Goal: Information Seeking & Learning: Find specific fact

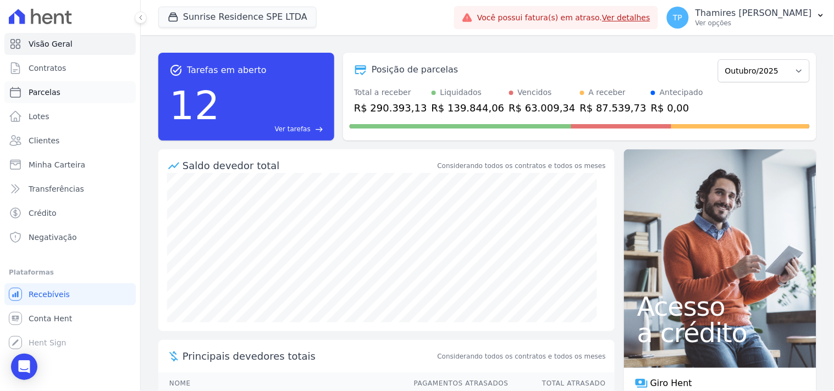
click at [68, 93] on link "Parcelas" at bounding box center [69, 92] width 131 height 22
select select
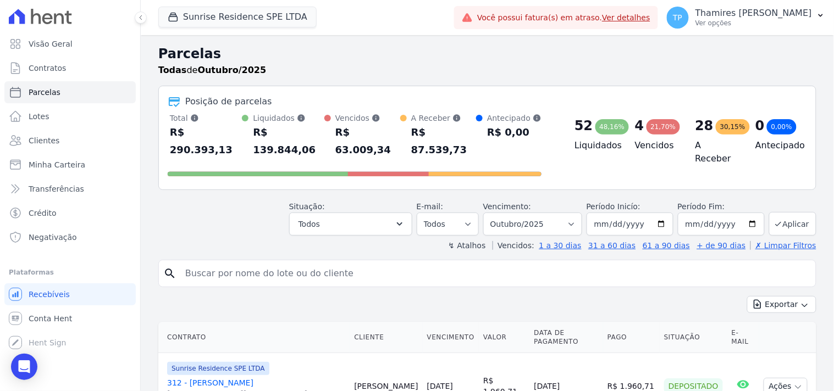
click at [254, 263] on input "search" at bounding box center [495, 274] width 632 height 22
type input "[PERSON_NAME]"
select select
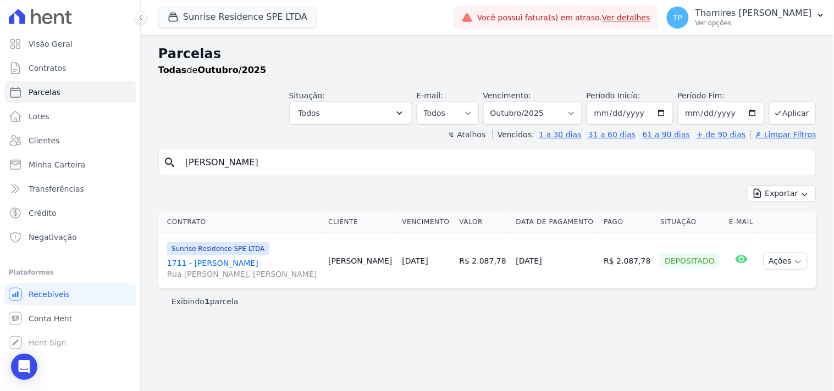
click at [246, 166] on input "[PERSON_NAME]" at bounding box center [495, 163] width 632 height 22
type input "[PERSON_NAME]"
select select
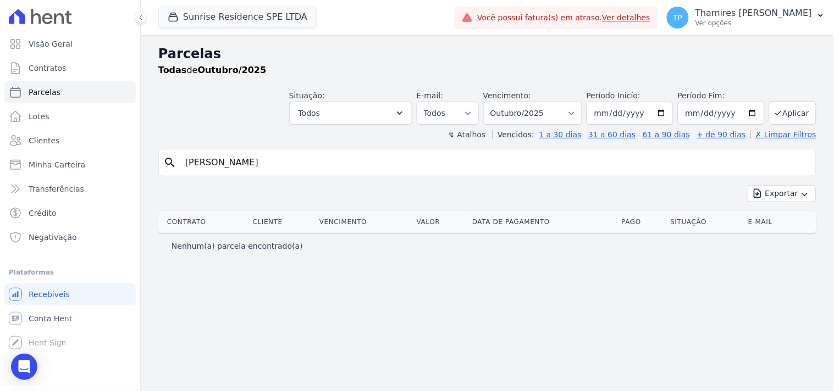
click at [185, 164] on input "[PERSON_NAME]" at bounding box center [495, 163] width 632 height 22
type input "406 [PERSON_NAME]"
select select
drag, startPoint x: 289, startPoint y: 165, endPoint x: 200, endPoint y: 168, distance: 89.1
click at [200, 168] on input "406 [PERSON_NAME]" at bounding box center [495, 163] width 632 height 22
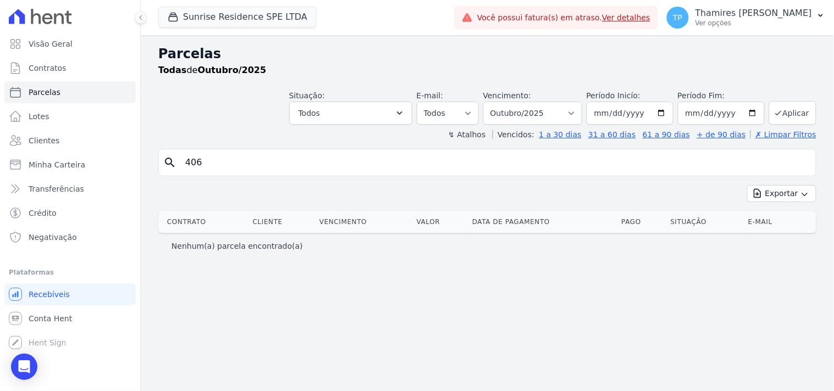
type input "406"
select select
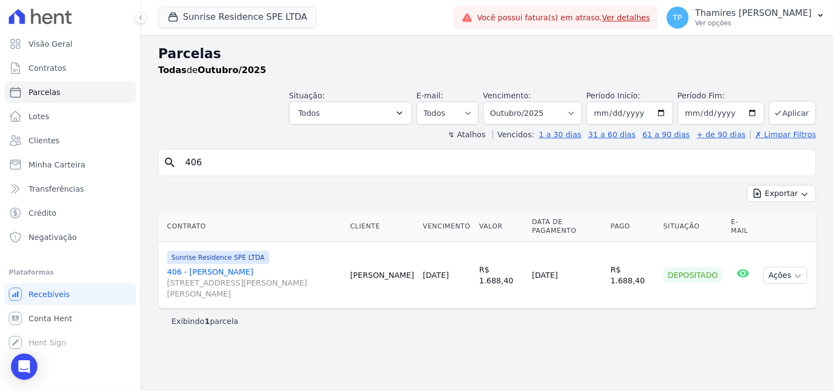
click at [203, 275] on link "406 - [PERSON_NAME] [STREET_ADDRESS][PERSON_NAME] Maringá" at bounding box center [254, 282] width 174 height 33
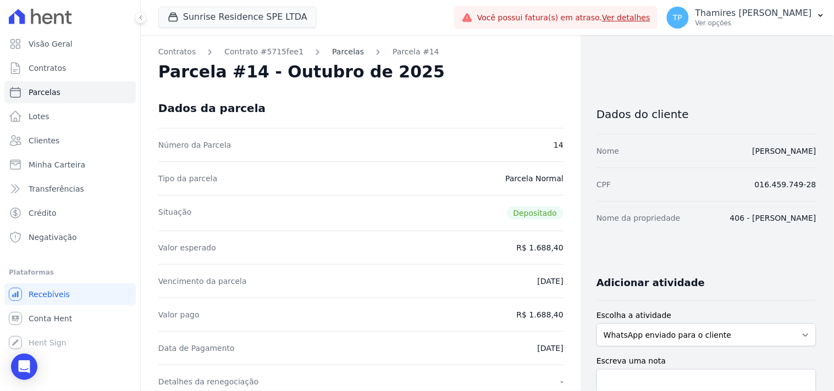
click at [332, 47] on link "Parcelas" at bounding box center [348, 52] width 32 height 12
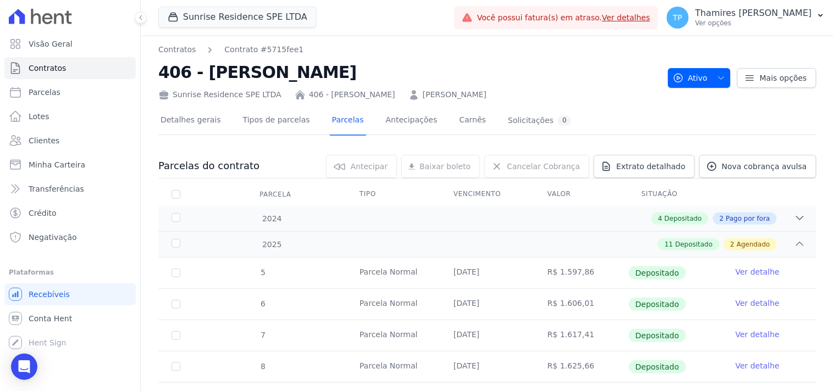
drag, startPoint x: 201, startPoint y: 72, endPoint x: 320, endPoint y: 78, distance: 119.4
click at [320, 78] on h2 "406 - [PERSON_NAME]" at bounding box center [408, 72] width 501 height 25
copy h2 "[PERSON_NAME]"
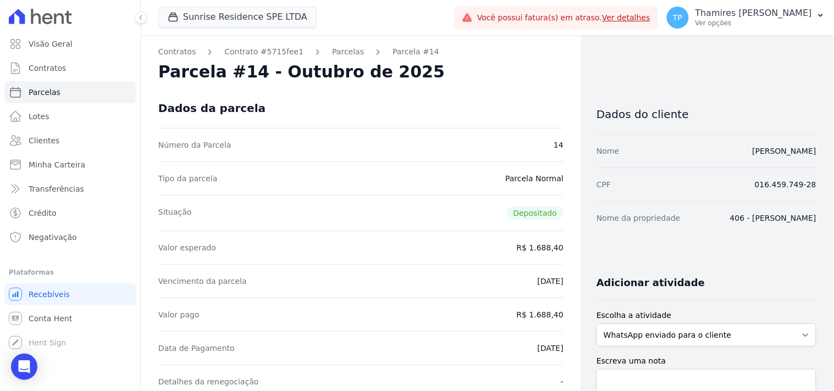
select select
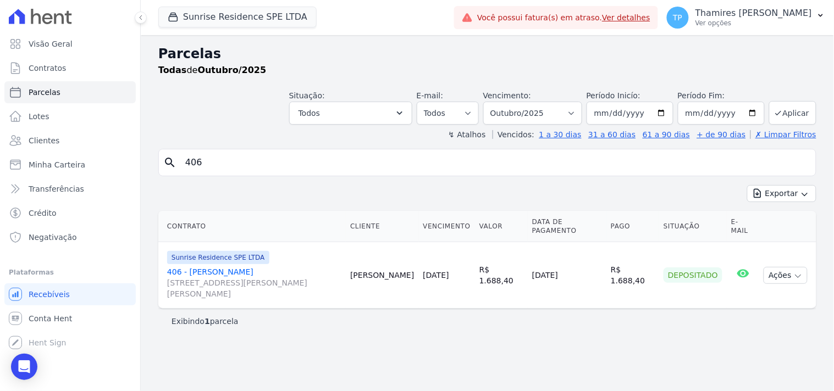
drag, startPoint x: 199, startPoint y: 168, endPoint x: 169, endPoint y: 168, distance: 30.2
click at [169, 168] on div "search 406" at bounding box center [487, 162] width 658 height 27
paste input "[PERSON_NAME]"
type input "[PERSON_NAME]"
select select
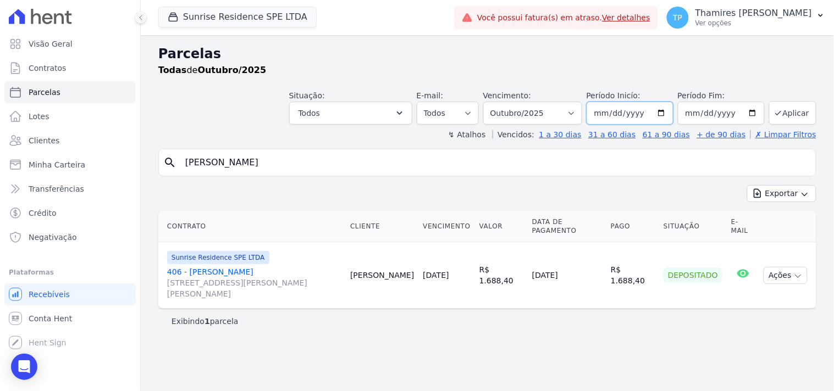
click at [612, 113] on input "[DATE]" at bounding box center [629, 113] width 87 height 23
type input "[DATE]"
type input "232023-02-11"
type input "[DATE]"
drag, startPoint x: 795, startPoint y: 108, endPoint x: 660, endPoint y: 147, distance: 139.6
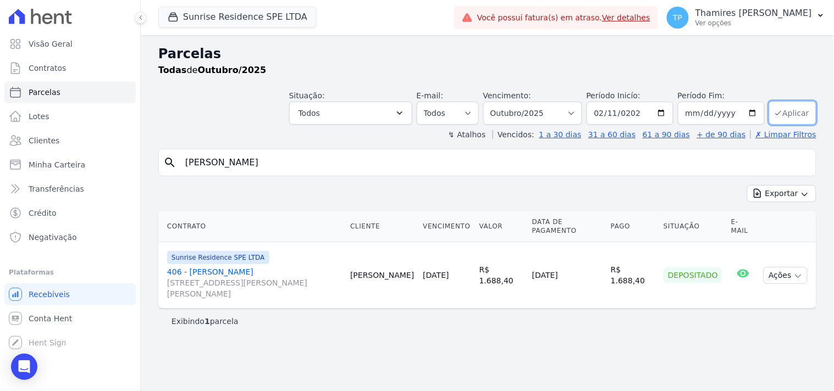
click at [795, 108] on button "Aplicar" at bounding box center [792, 113] width 47 height 24
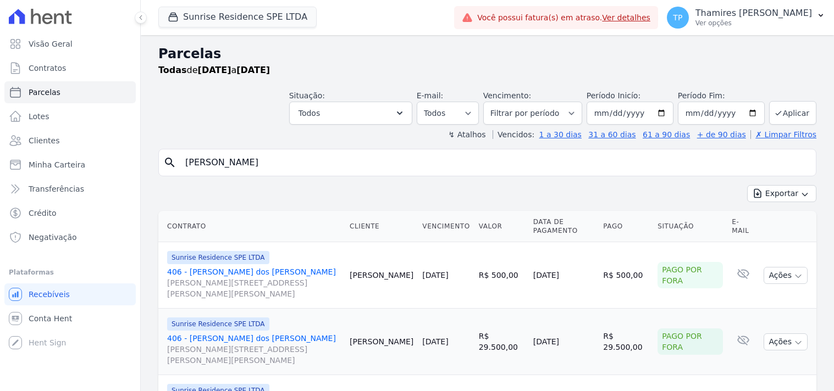
select select
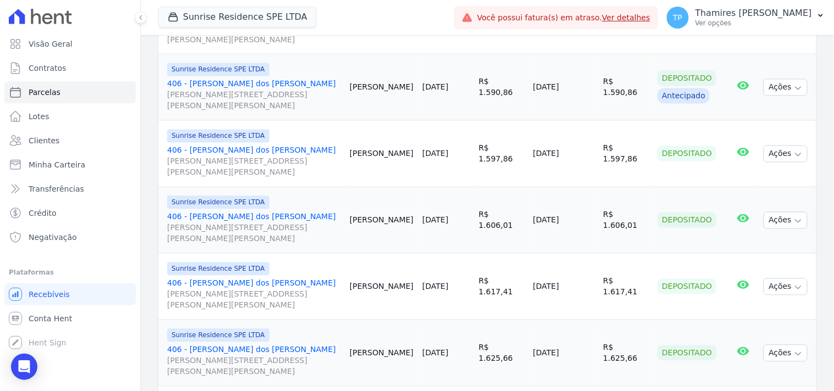
scroll to position [549, 0]
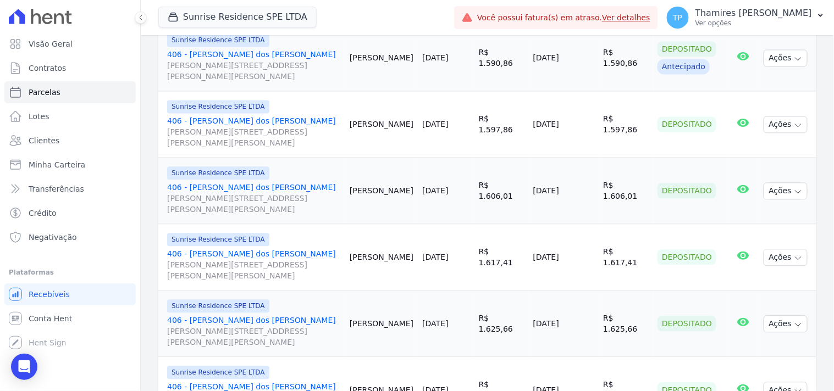
drag, startPoint x: 523, startPoint y: 64, endPoint x: 575, endPoint y: 66, distance: 52.3
click at [575, 66] on td "28/11/2024" at bounding box center [564, 58] width 70 height 66
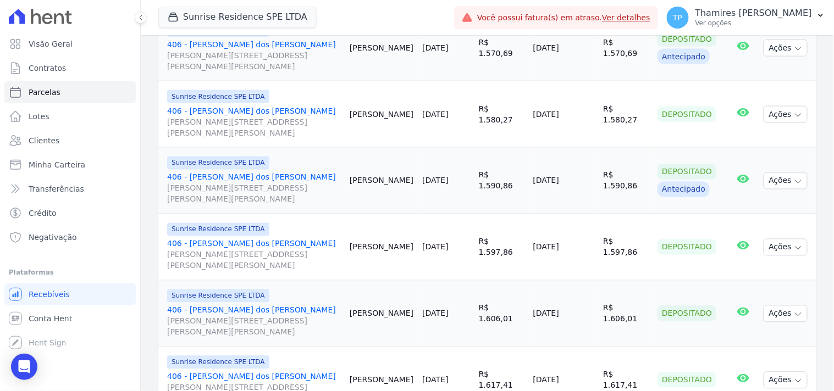
scroll to position [488, 0]
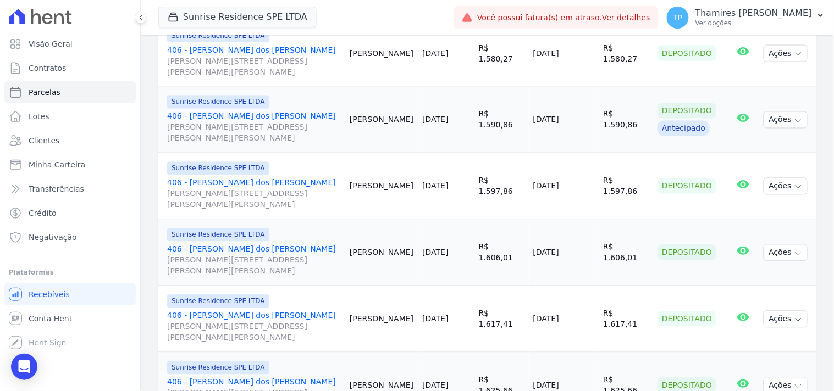
drag, startPoint x: 643, startPoint y: 116, endPoint x: 599, endPoint y: 118, distance: 44.5
click at [599, 118] on td "R$ 1.590,86" at bounding box center [625, 120] width 54 height 66
drag, startPoint x: 521, startPoint y: 119, endPoint x: 645, endPoint y: 108, distance: 124.1
click at [645, 108] on tr "Sunrise Residence SPE LTDA 406 - Antônio Marcos Mendes dos Reis Rua Anacleto Lu…" at bounding box center [487, 120] width 658 height 66
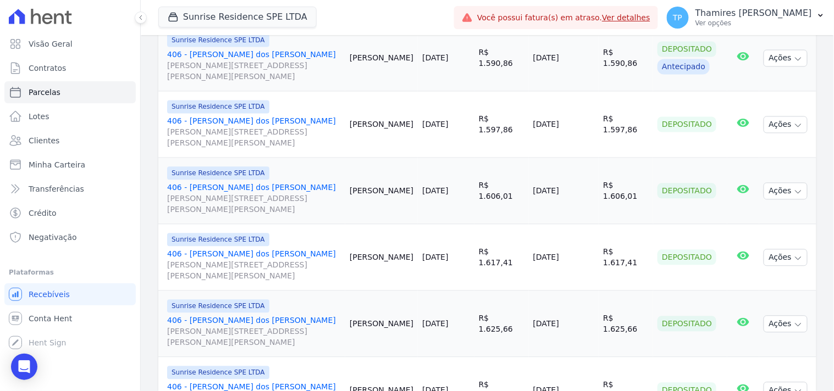
drag, startPoint x: 529, startPoint y: 129, endPoint x: 574, endPoint y: 127, distance: 44.5
click at [574, 127] on td "[DATE]" at bounding box center [564, 125] width 70 height 66
drag, startPoint x: 525, startPoint y: 192, endPoint x: 562, endPoint y: 190, distance: 36.9
click at [563, 192] on td "04/02/2025" at bounding box center [564, 191] width 70 height 66
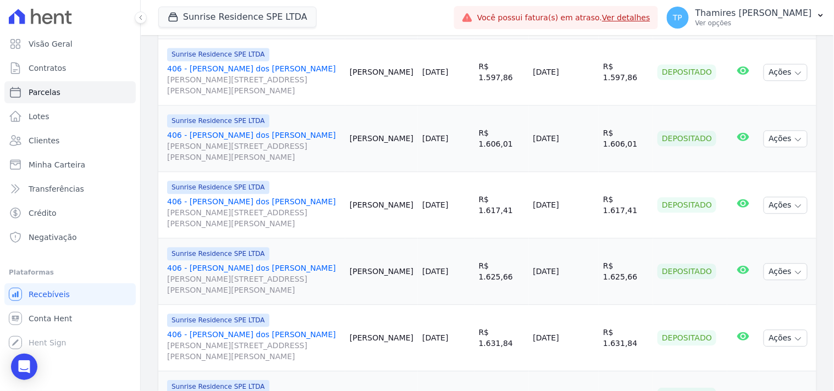
scroll to position [671, 0]
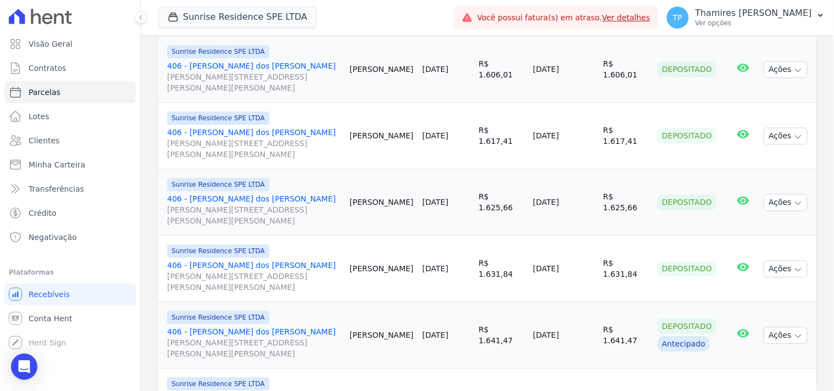
drag, startPoint x: 519, startPoint y: 134, endPoint x: 580, endPoint y: 143, distance: 62.2
click at [582, 143] on tr "Sunrise Residence SPE LTDA 406 - Antônio Marcos Mendes dos Reis Rua Anacleto Lu…" at bounding box center [487, 136] width 658 height 66
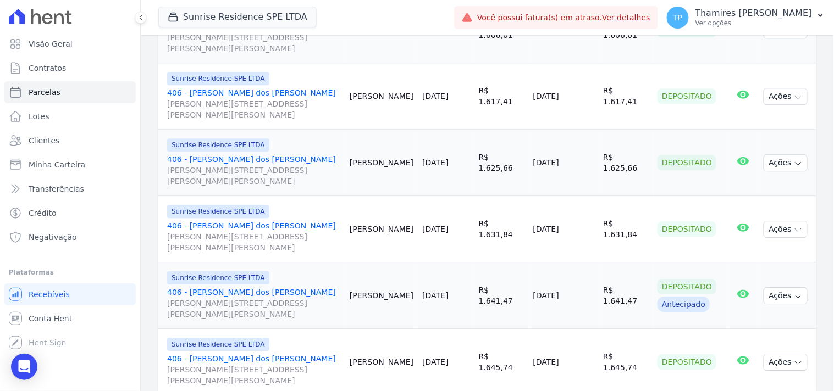
scroll to position [732, 0]
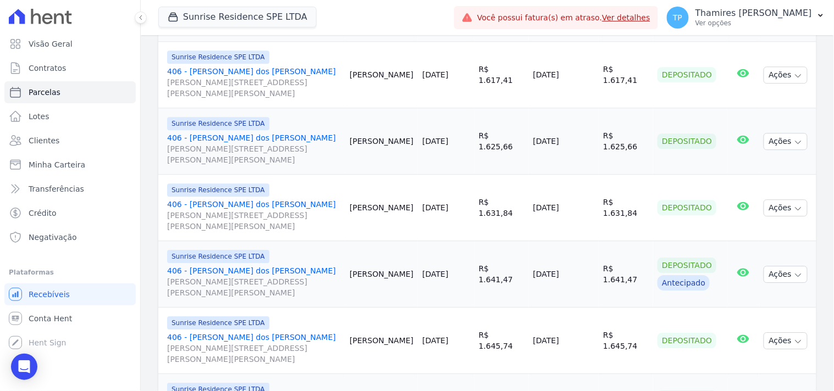
drag, startPoint x: 555, startPoint y: 146, endPoint x: 570, endPoint y: 144, distance: 14.4
click at [570, 144] on td "[DATE]" at bounding box center [564, 141] width 70 height 66
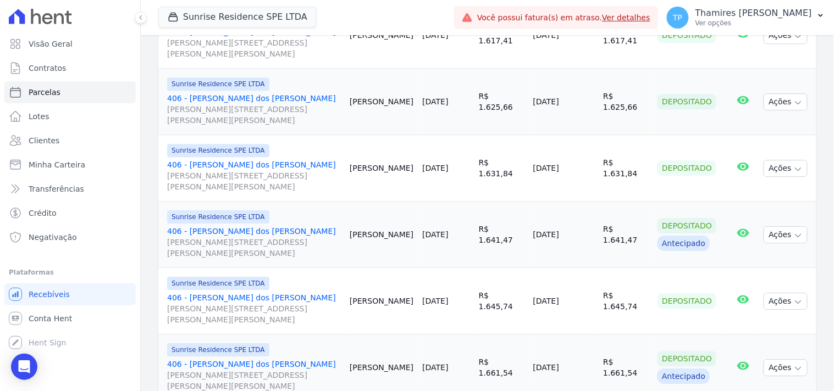
scroll to position [793, 0]
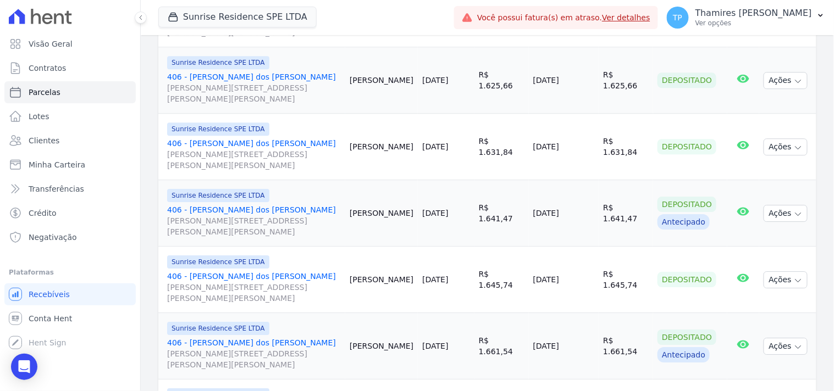
drag, startPoint x: 529, startPoint y: 151, endPoint x: 572, endPoint y: 154, distance: 43.5
click at [570, 154] on td "02/05/2025" at bounding box center [564, 147] width 70 height 66
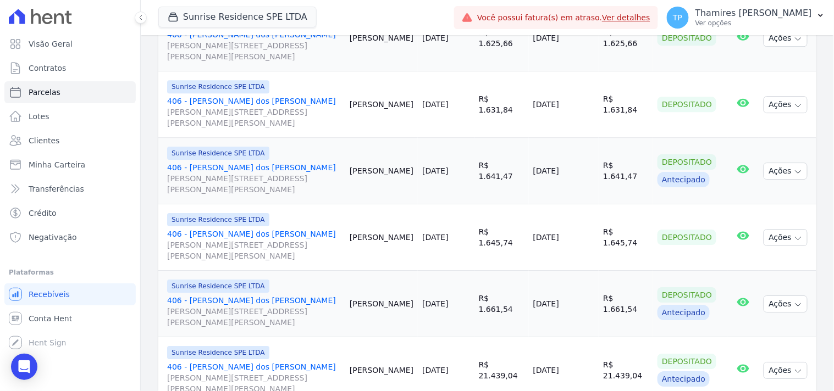
scroll to position [854, 0]
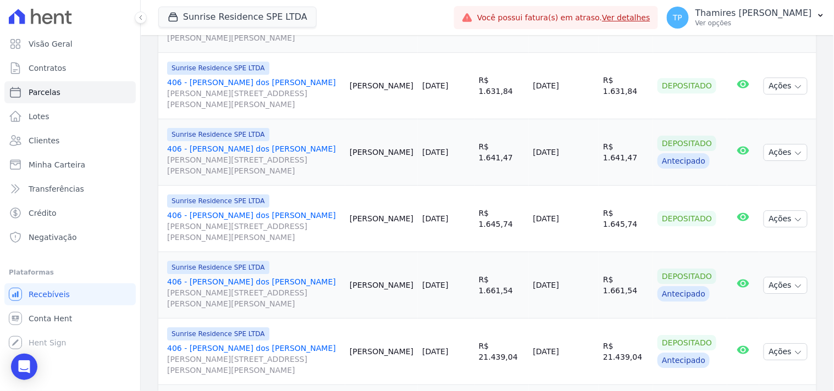
drag, startPoint x: 524, startPoint y: 153, endPoint x: 577, endPoint y: 152, distance: 53.3
click at [577, 152] on td "29/05/2025" at bounding box center [564, 152] width 70 height 66
click at [570, 222] on tr "Sunrise Residence SPE LTDA 406 - Antônio Marcos Mendes dos Reis Rua Anacleto Lu…" at bounding box center [487, 219] width 658 height 66
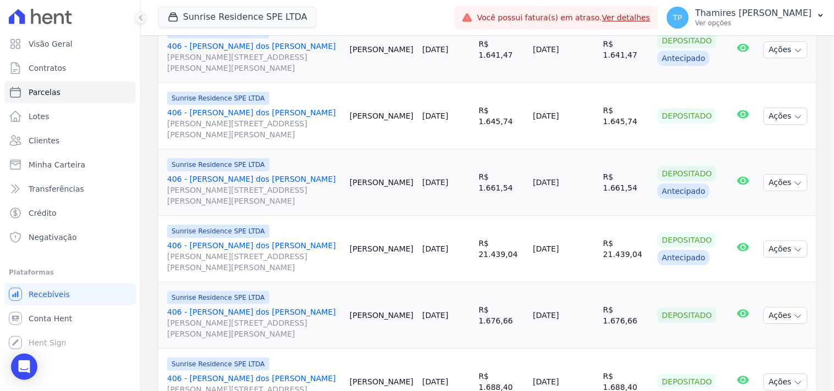
scroll to position [976, 0]
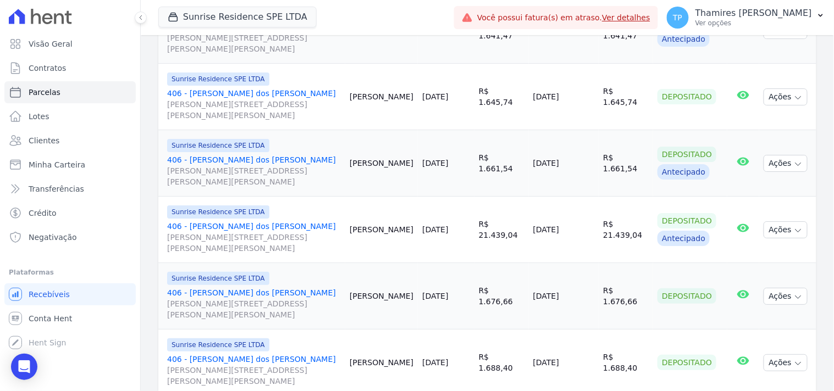
drag, startPoint x: 522, startPoint y: 168, endPoint x: 571, endPoint y: 166, distance: 49.5
click at [571, 166] on td "30/07/2025" at bounding box center [564, 163] width 70 height 66
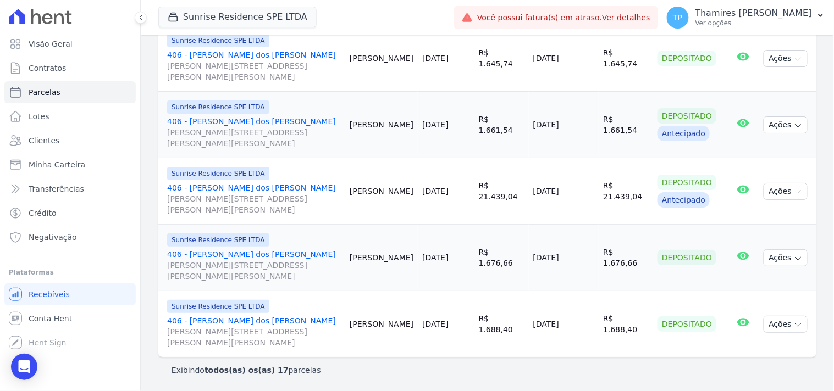
click at [404, 101] on td "[PERSON_NAME]" at bounding box center [381, 125] width 73 height 66
drag, startPoint x: 521, startPoint y: 196, endPoint x: 569, endPoint y: 196, distance: 47.8
click at [569, 196] on td "30/07/2025" at bounding box center [564, 191] width 70 height 66
drag, startPoint x: 525, startPoint y: 255, endPoint x: 587, endPoint y: 245, distance: 63.1
click at [592, 255] on td "09/09/2025" at bounding box center [564, 258] width 70 height 66
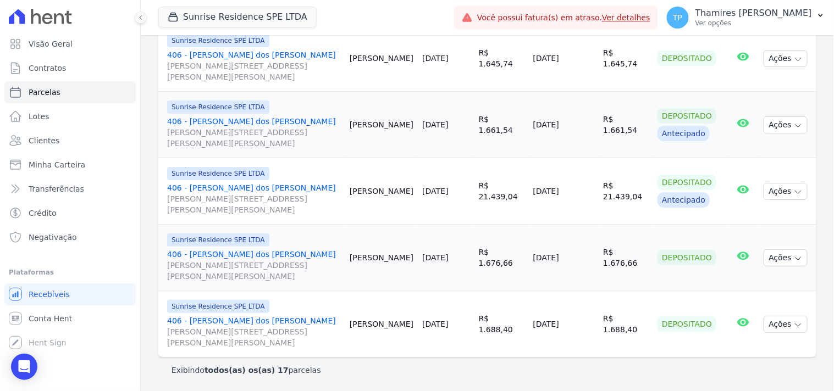
drag, startPoint x: 522, startPoint y: 327, endPoint x: 531, endPoint y: 245, distance: 82.9
click at [573, 324] on td "[DATE]" at bounding box center [564, 324] width 70 height 66
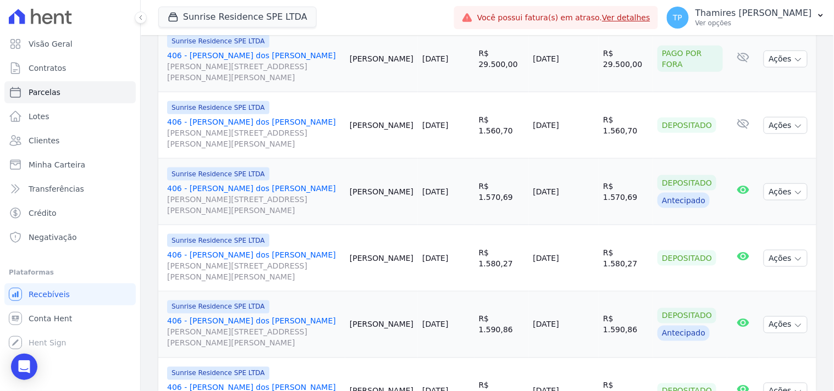
scroll to position [0, 0]
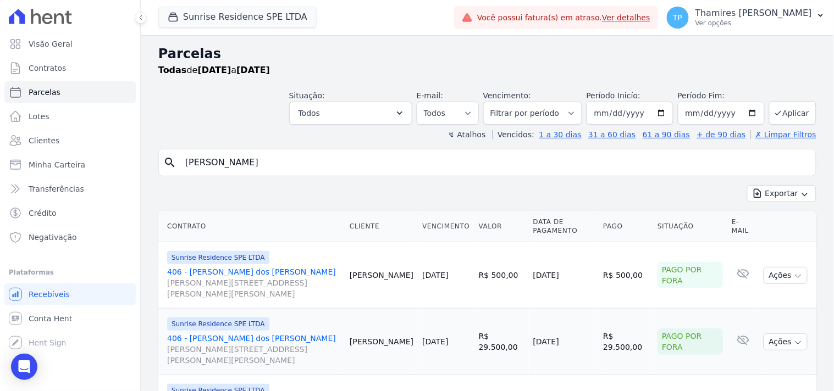
drag, startPoint x: 253, startPoint y: 164, endPoint x: 166, endPoint y: 164, distance: 86.8
click at [166, 164] on div "search Antônio Marcos" at bounding box center [487, 162] width 658 height 27
type input "telma"
select select
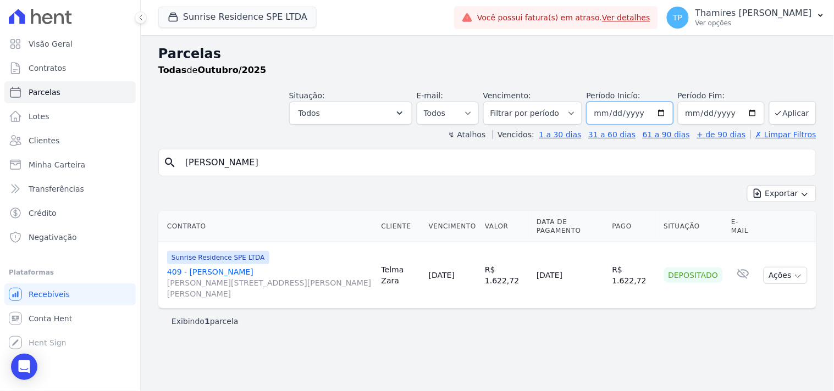
click at [613, 117] on input "[DATE]" at bounding box center [629, 113] width 87 height 23
type input "[DATE]"
click at [608, 115] on input "0025-02-11" at bounding box center [629, 113] width 87 height 23
click at [639, 111] on input "0025-01-11" at bounding box center [629, 113] width 87 height 23
type input "2023-01-11"
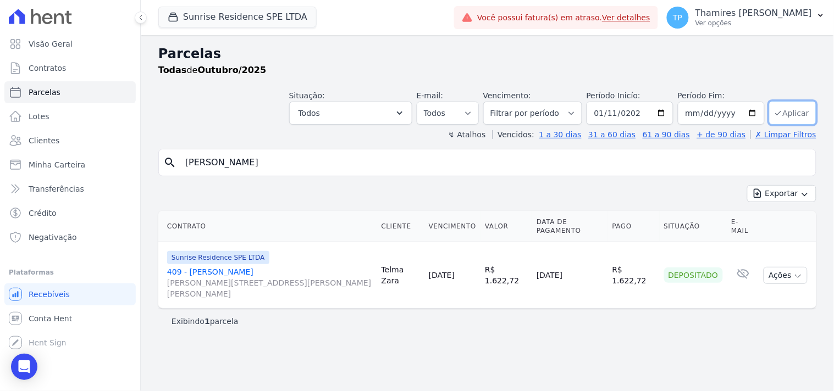
click at [794, 113] on button "Aplicar" at bounding box center [792, 113] width 47 height 24
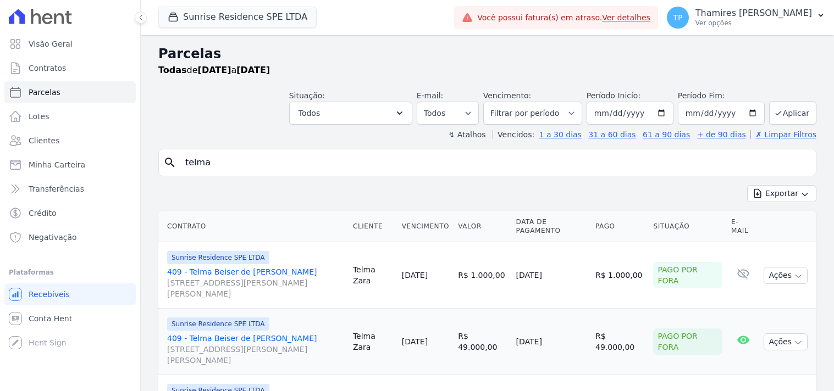
select select
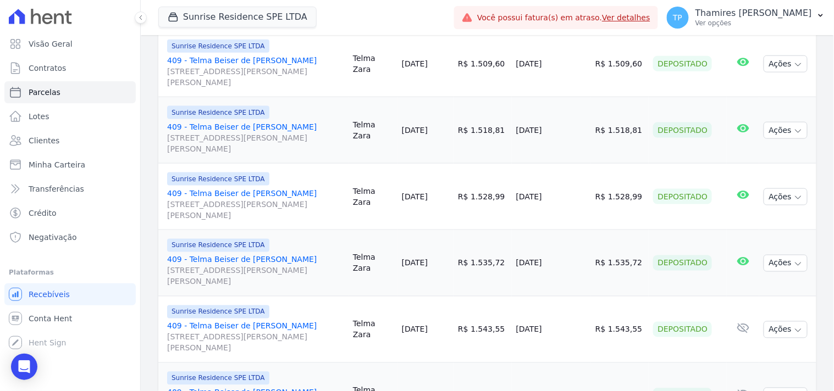
scroll to position [366, 0]
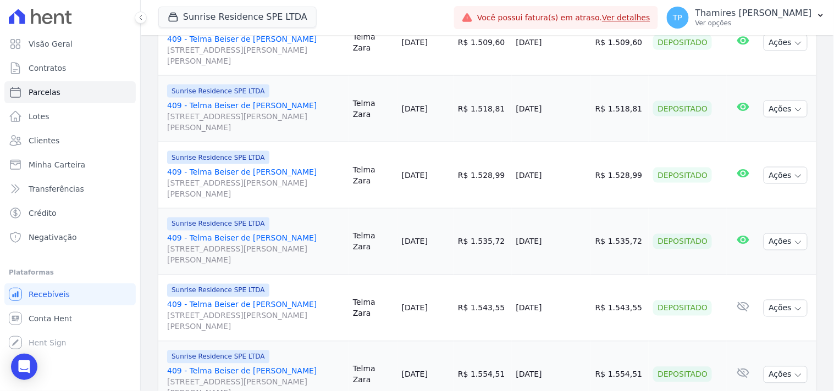
drag, startPoint x: 524, startPoint y: 182, endPoint x: 584, endPoint y: 170, distance: 61.1
click at [597, 182] on tr "Sunrise Residence SPE LTDA 409 - Telma Beiser de Melo Zara Rua Anacleto Luiz de…" at bounding box center [487, 175] width 658 height 66
drag, startPoint x: 524, startPoint y: 246, endPoint x: 571, endPoint y: 244, distance: 47.8
click at [571, 244] on td "03/01/2025" at bounding box center [551, 242] width 79 height 66
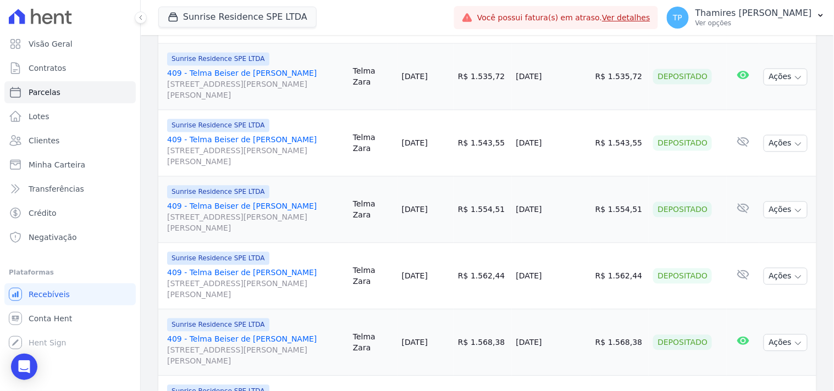
scroll to position [549, 0]
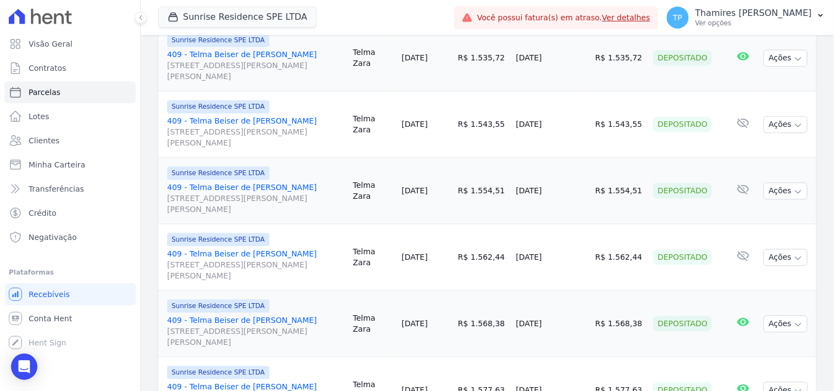
drag, startPoint x: 523, startPoint y: 126, endPoint x: 573, endPoint y: 130, distance: 50.7
click at [573, 130] on td "03/02/2025" at bounding box center [551, 125] width 79 height 66
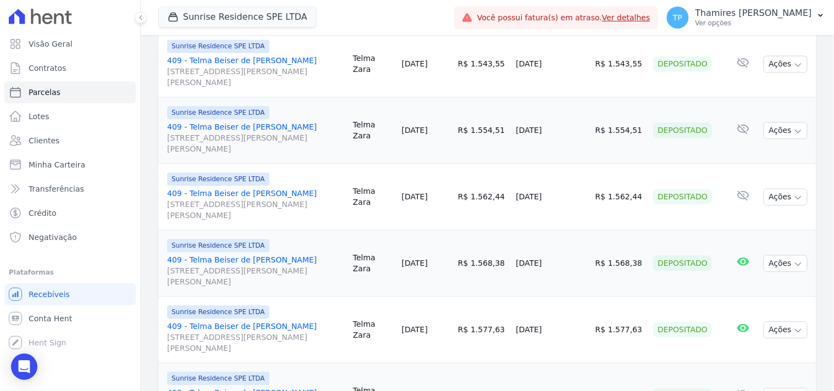
click at [526, 132] on td "[DATE]" at bounding box center [551, 130] width 79 height 66
drag, startPoint x: 523, startPoint y: 130, endPoint x: 569, endPoint y: 130, distance: 46.2
click at [569, 130] on td "[DATE]" at bounding box center [551, 130] width 79 height 66
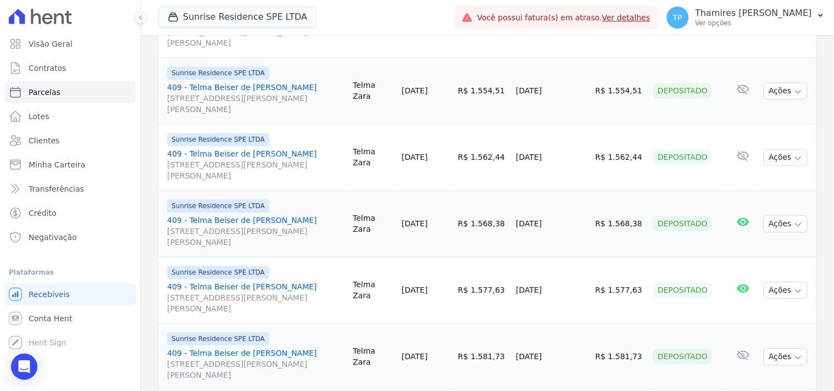
scroll to position [671, 0]
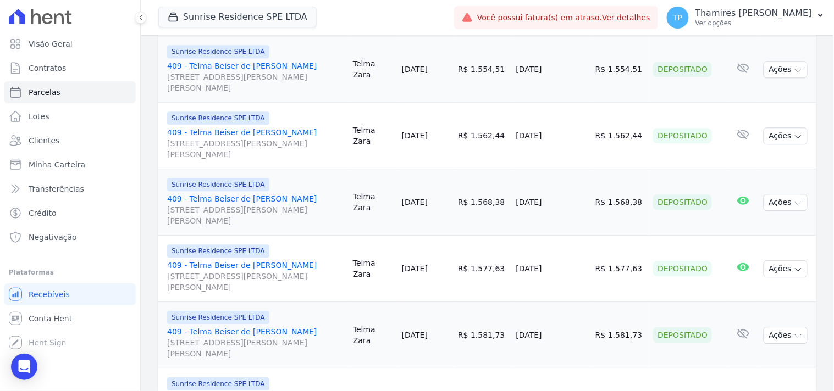
drag, startPoint x: 519, startPoint y: 141, endPoint x: 574, endPoint y: 137, distance: 55.0
click at [574, 137] on tr "Sunrise Residence SPE LTDA 409 - Telma Beiser de Melo Zara Rua Anacleto Luiz de…" at bounding box center [487, 136] width 658 height 66
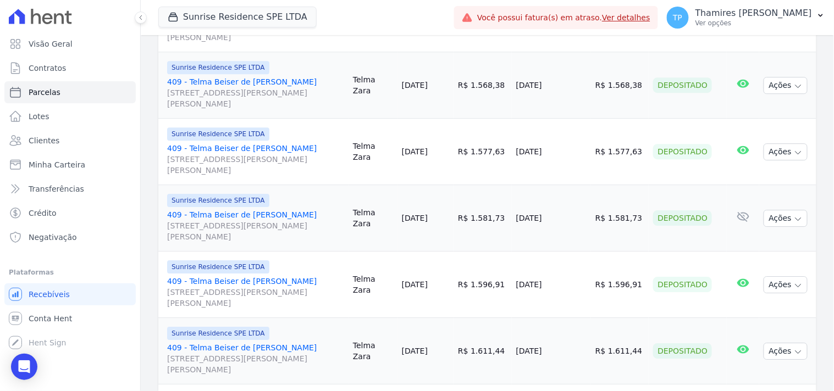
scroll to position [793, 0]
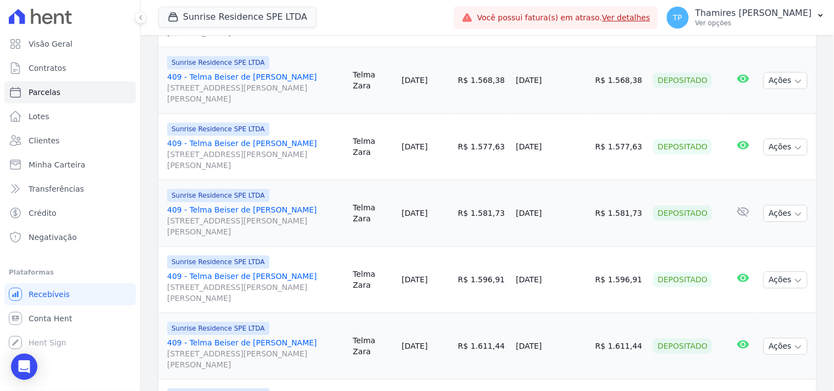
drag, startPoint x: 519, startPoint y: 86, endPoint x: 563, endPoint y: 86, distance: 44.0
click at [563, 86] on tr "Sunrise Residence SPE LTDA 409 - Telma Beiser de Melo Zara Rua Anacleto Luiz de…" at bounding box center [487, 80] width 658 height 66
drag, startPoint x: 519, startPoint y: 141, endPoint x: 495, endPoint y: 3, distance: 139.9
click at [572, 138] on tr "Sunrise Residence SPE LTDA 409 - Telma Beiser de Melo Zara Rua Anacleto Luiz de…" at bounding box center [487, 147] width 658 height 66
drag, startPoint x: 535, startPoint y: 212, endPoint x: 571, endPoint y: 213, distance: 36.9
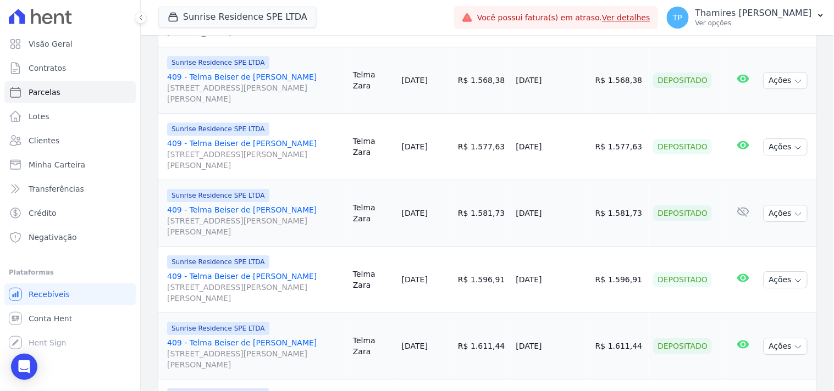
click at [571, 213] on td "07/07/2025" at bounding box center [551, 213] width 79 height 66
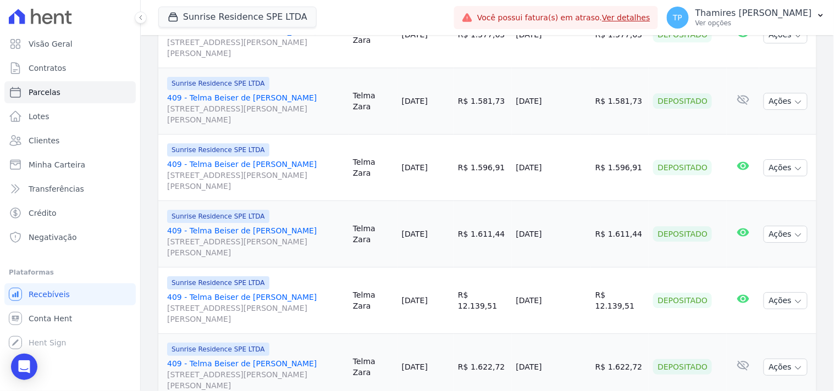
scroll to position [915, 0]
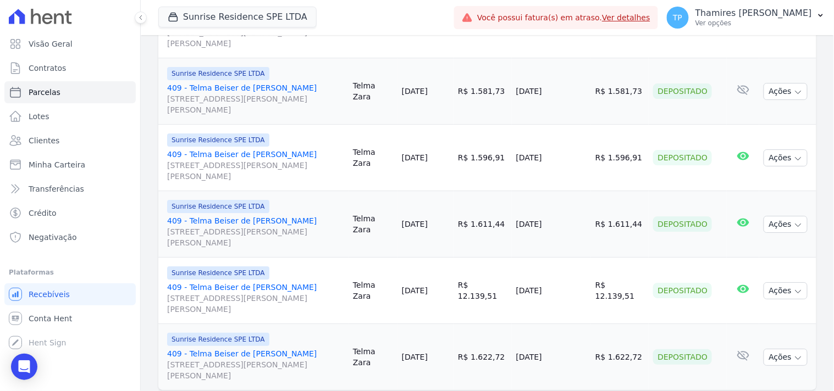
drag, startPoint x: 523, startPoint y: 159, endPoint x: 577, endPoint y: 159, distance: 54.4
click at [577, 159] on td "07/08/2025" at bounding box center [551, 158] width 79 height 66
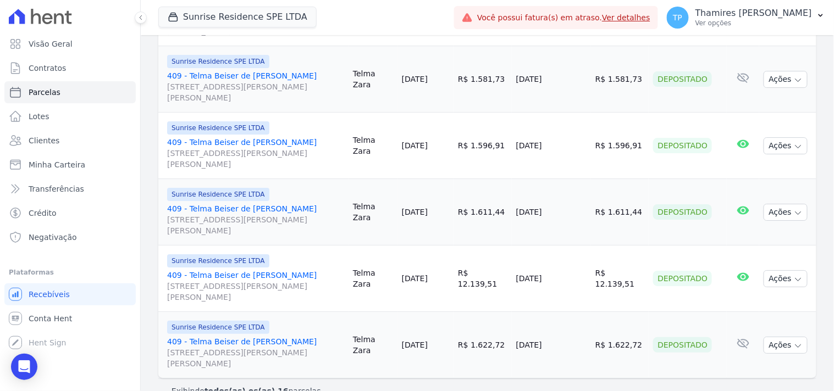
scroll to position [949, 0]
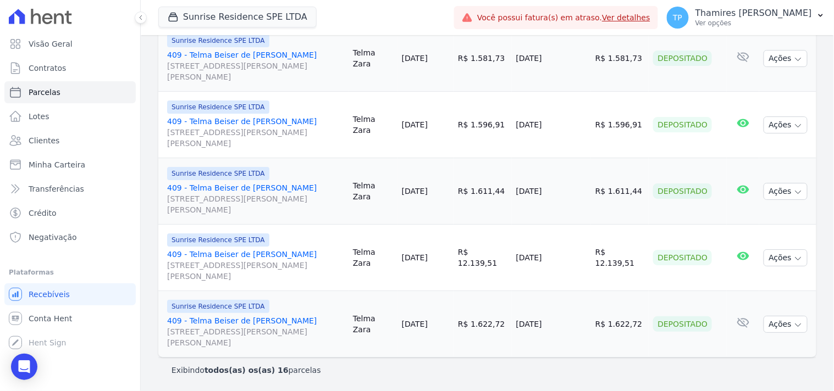
drag, startPoint x: 527, startPoint y: 197, endPoint x: 580, endPoint y: 195, distance: 52.2
click at [583, 196] on td "05/09/2025" at bounding box center [551, 191] width 79 height 66
drag, startPoint x: 518, startPoint y: 262, endPoint x: 576, endPoint y: 255, distance: 58.1
click at [576, 255] on tr "Sunrise Residence SPE LTDA 409 - Telma Beiser de Melo Zara Rua Anacleto Luiz de…" at bounding box center [487, 258] width 658 height 66
drag, startPoint x: 519, startPoint y: 326, endPoint x: 577, endPoint y: 326, distance: 58.2
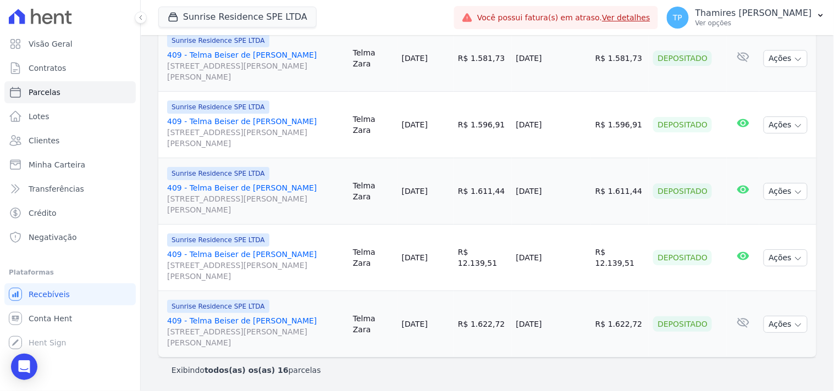
click at [577, 326] on tr "Sunrise Residence SPE LTDA 409 - Telma Beiser de Melo Zara Rua Anacleto Luiz de…" at bounding box center [487, 324] width 658 height 66
click at [809, 20] on p "Ver opções" at bounding box center [753, 23] width 116 height 9
